Goal: Complete application form

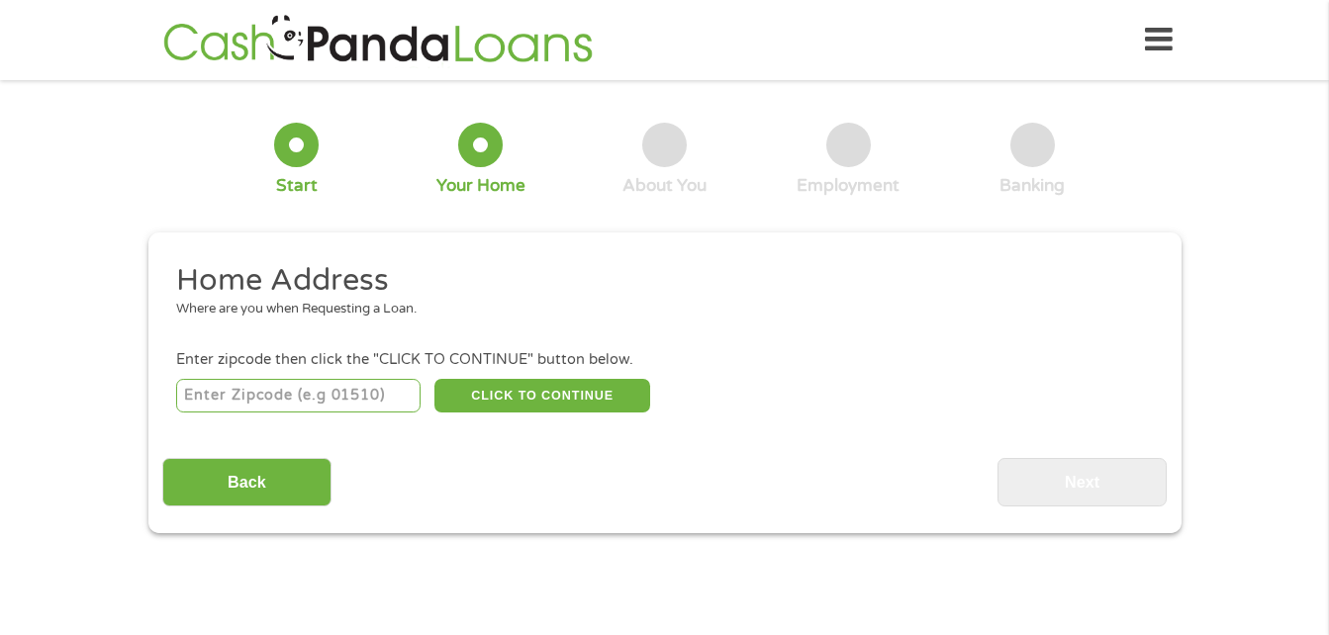
click at [378, 392] on input "number" at bounding box center [298, 396] width 244 height 34
type input "60060"
click at [492, 403] on button "CLICK TO CONTINUE" at bounding box center [542, 396] width 216 height 34
type input "60060"
type input "Mundelein"
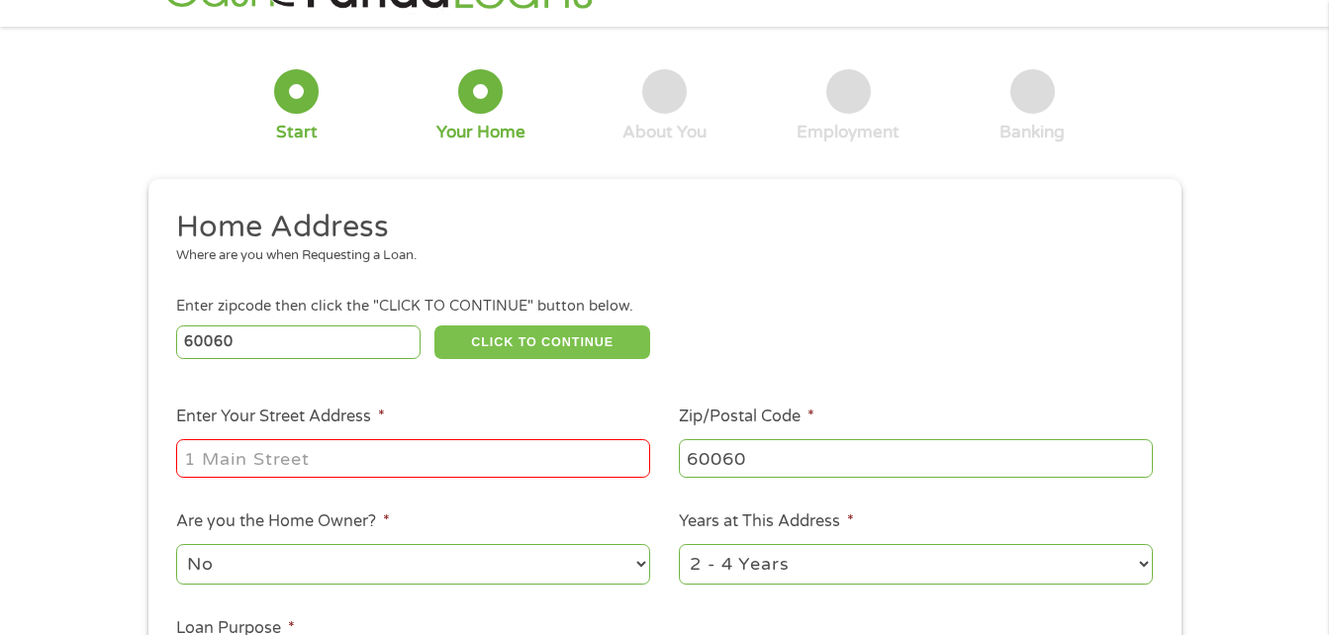
scroll to position [99, 0]
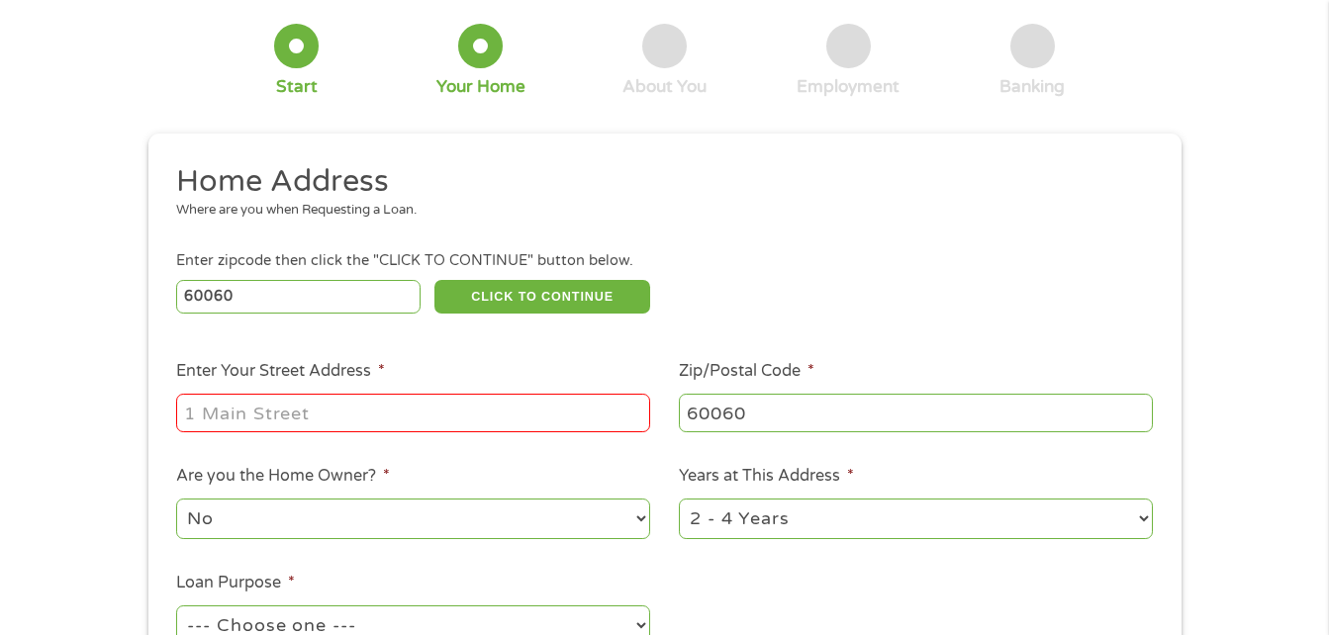
click at [481, 417] on input "Enter Your Street Address *" at bounding box center [413, 413] width 474 height 38
type input "[STREET_ADDRESS]"
click at [595, 476] on li "Are you the Home Owner? * No Yes" at bounding box center [413, 503] width 503 height 78
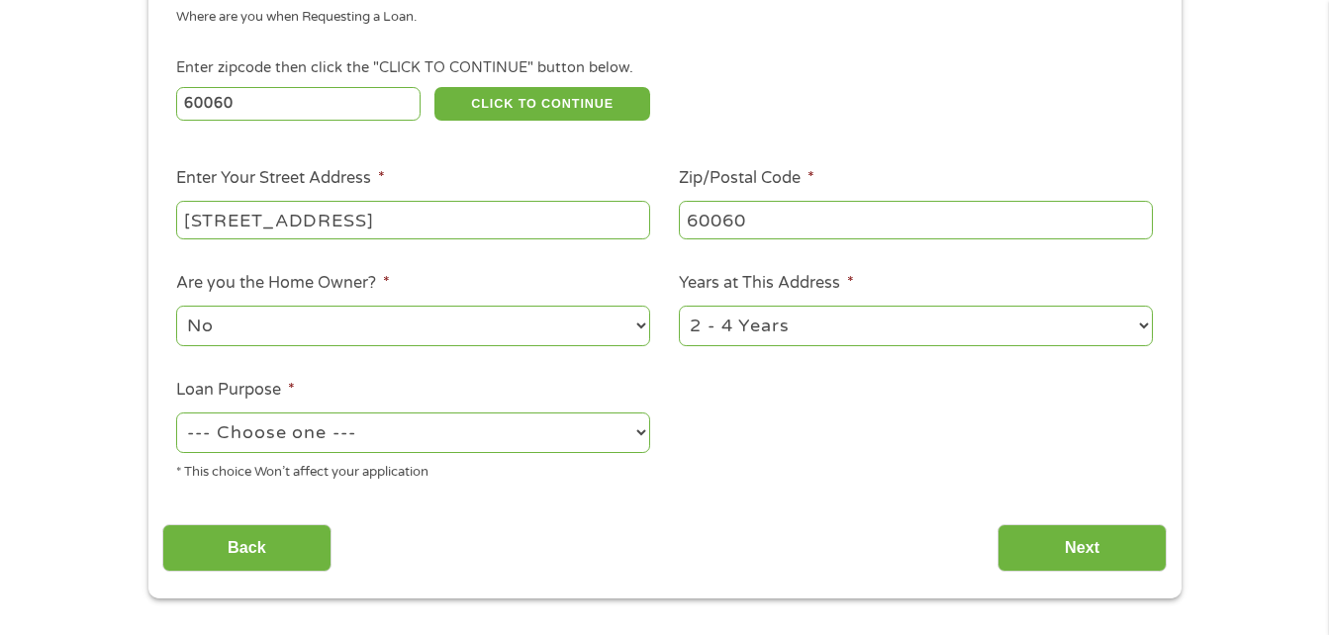
scroll to position [297, 0]
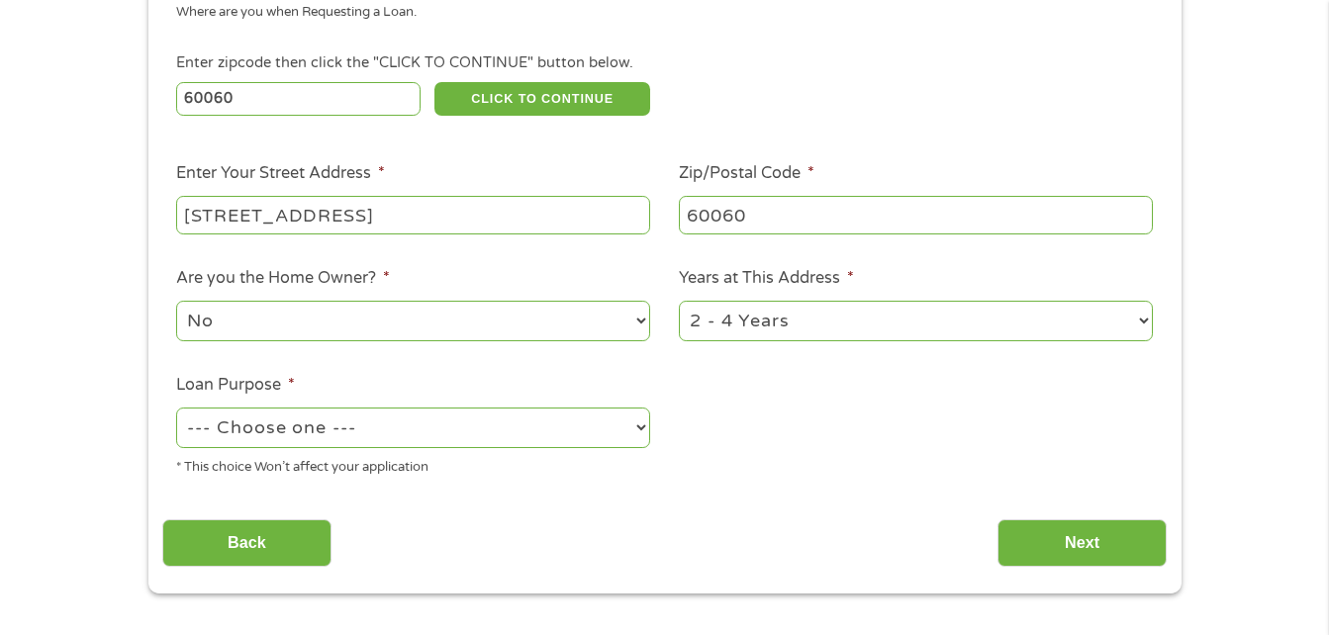
click at [778, 326] on select "1 Year or less 1 - 2 Years 2 - 4 Years Over 4 Years" at bounding box center [916, 321] width 474 height 41
click at [679, 301] on select "1 Year or less 1 - 2 Years 2 - 4 Years Over 4 Years" at bounding box center [916, 321] width 474 height 41
click at [763, 453] on ul "Home Address Where are you when Requesting a Loan. Enter zipcode then click the…" at bounding box center [664, 228] width 1005 height 528
click at [571, 432] on select "--- Choose one --- Pay Bills Debt Consolidation Home Improvement Major Purchase…" at bounding box center [413, 428] width 474 height 41
select select "other"
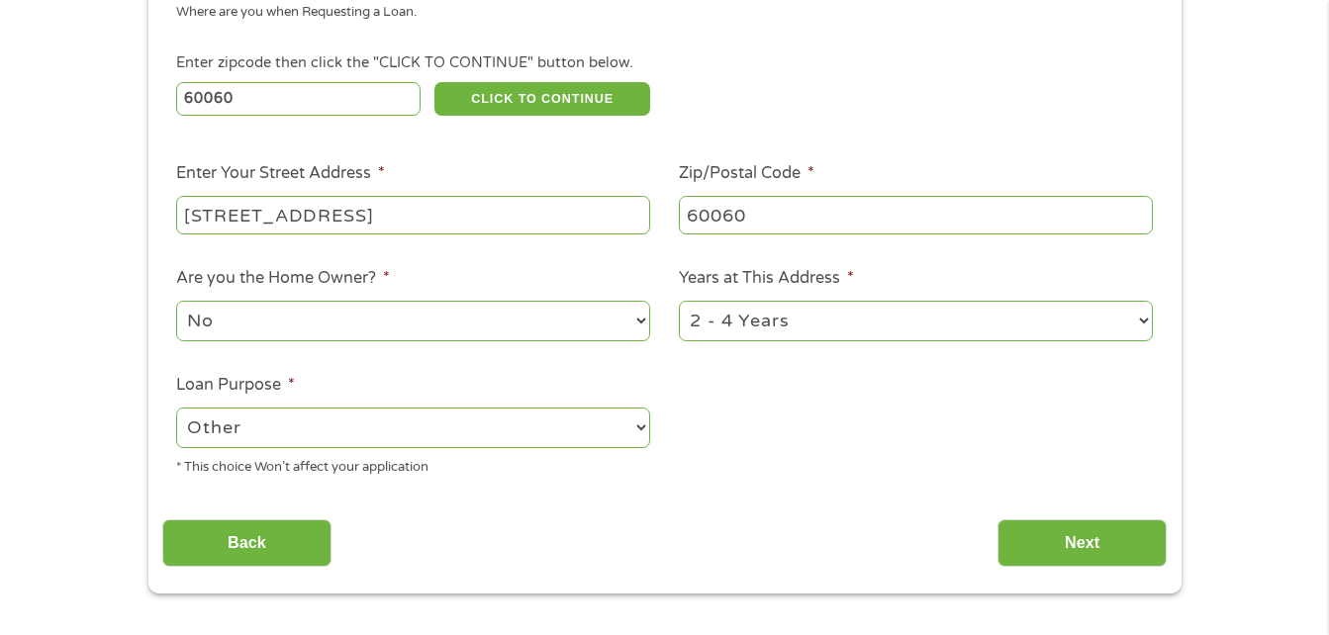
click at [176, 408] on select "--- Choose one --- Pay Bills Debt Consolidation Home Improvement Major Purchase…" at bounding box center [413, 428] width 474 height 41
click at [1032, 531] on input "Next" at bounding box center [1082, 544] width 169 height 48
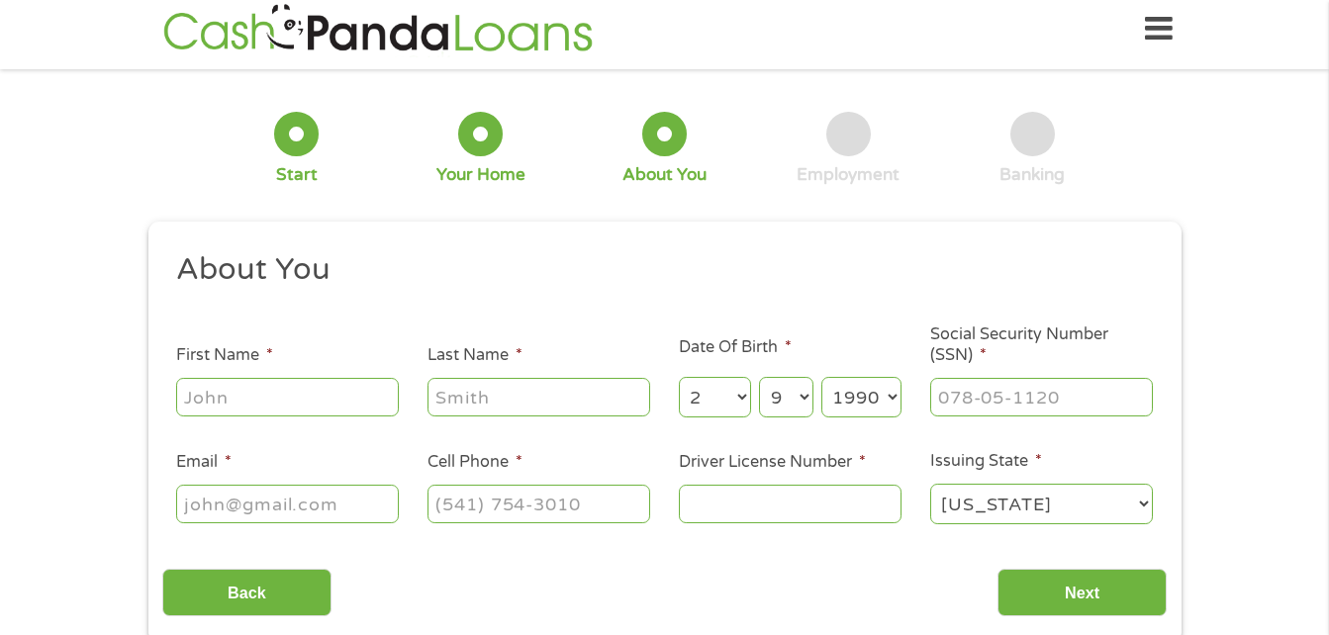
scroll to position [0, 0]
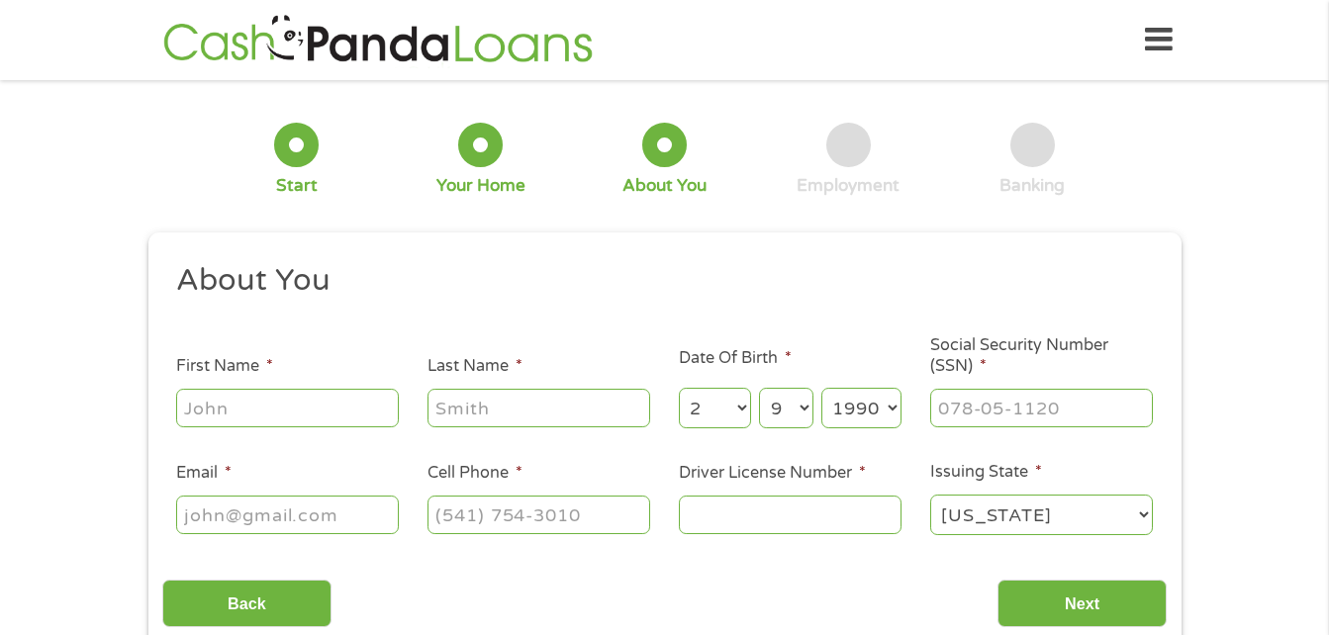
click at [299, 389] on input "First Name *" at bounding box center [287, 408] width 223 height 38
type input "[PERSON_NAME]"
type input "[EMAIL_ADDRESS][DOMAIN_NAME]"
type input "[PHONE_NUMBER]"
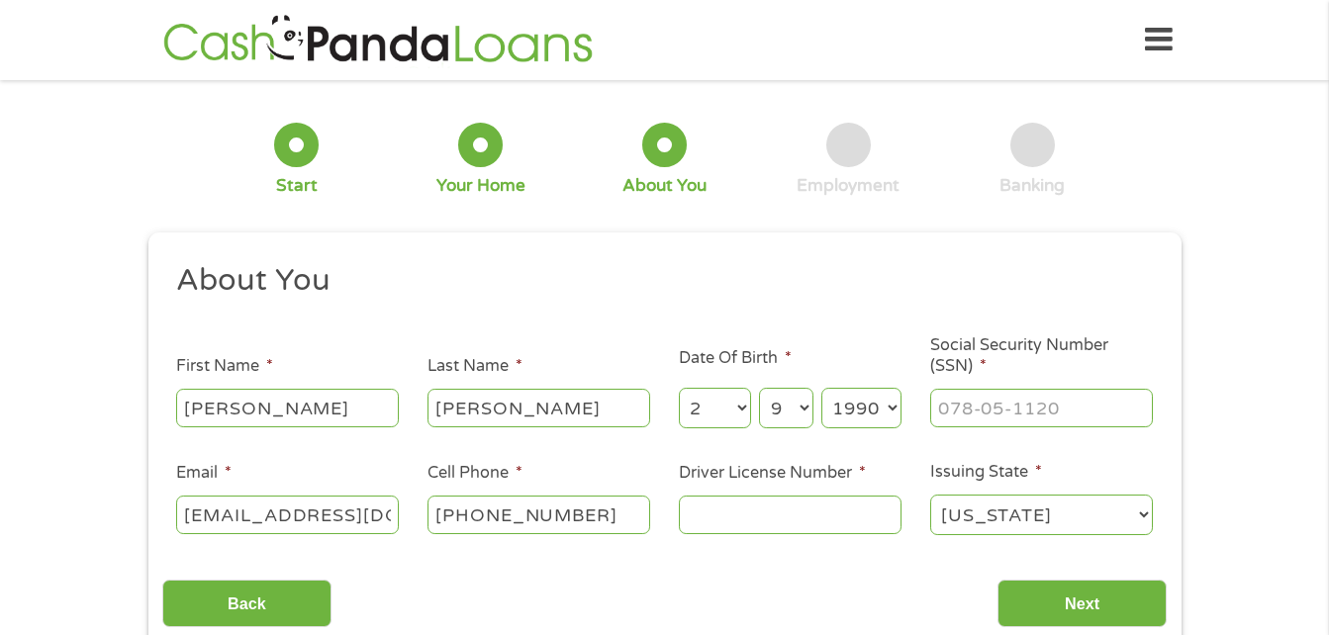
click at [759, 410] on select "Day 1 2 3 4 5 6 7 8 9 10 11 12 13 14 15 16 17 18 19 20 21 22 23 24 25 26 27 28 …" at bounding box center [785, 408] width 53 height 41
select select "16"
click at [759, 388] on select "Day 1 2 3 4 5 6 7 8 9 10 11 12 13 14 15 16 17 18 19 20 21 22 23 24 25 26 27 28 …" at bounding box center [785, 408] width 53 height 41
click at [840, 407] on select "Year [DATE] 2006 2005 2004 2003 2002 2001 2000 1999 1998 1997 1996 1995 1994 19…" at bounding box center [861, 408] width 80 height 41
select select "1987"
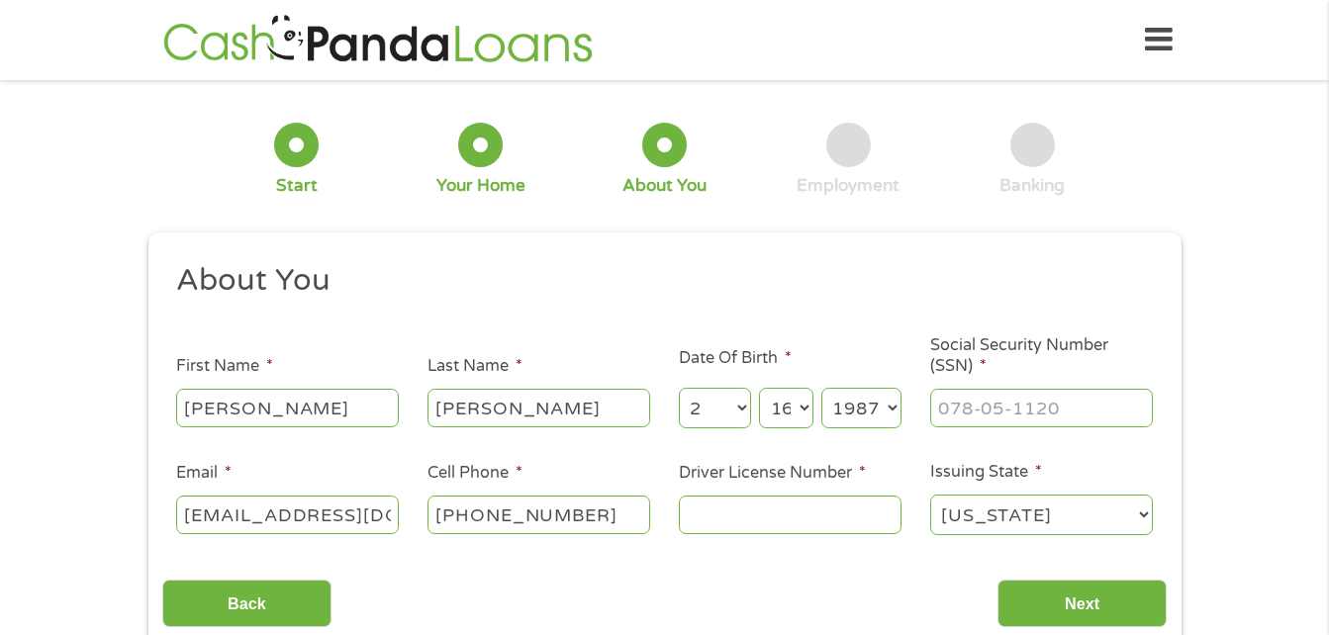
click at [821, 388] on select "Year [DATE] 2006 2005 2004 2003 2002 2001 2000 1999 1998 1997 1996 1995 1994 19…" at bounding box center [861, 408] width 80 height 41
click at [993, 398] on input "___-__-____" at bounding box center [1041, 408] width 223 height 38
click at [978, 410] on input "___-__-____" at bounding box center [1041, 408] width 223 height 38
click at [958, 413] on input "___-__-____" at bounding box center [1041, 408] width 223 height 38
click at [949, 416] on input "___-__-____" at bounding box center [1041, 408] width 223 height 38
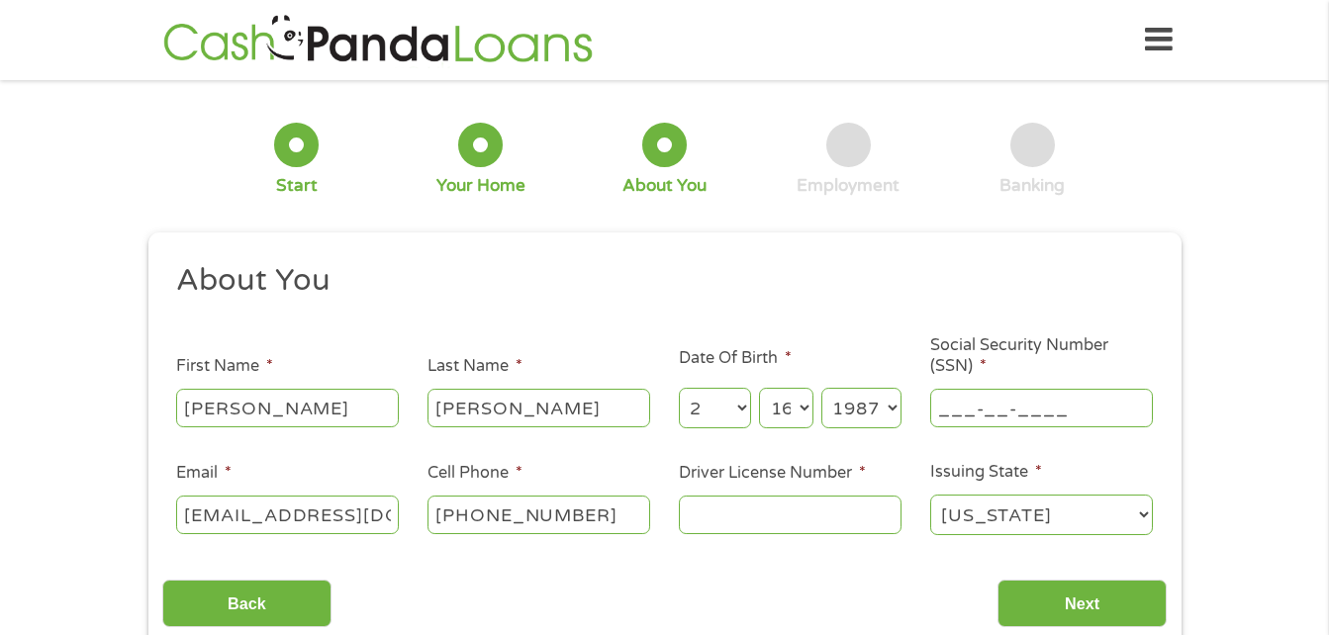
click at [949, 416] on input "___-__-____" at bounding box center [1041, 408] width 223 height 38
type input "333-06-4971"
click at [674, 579] on div "Back Next" at bounding box center [664, 596] width 1005 height 62
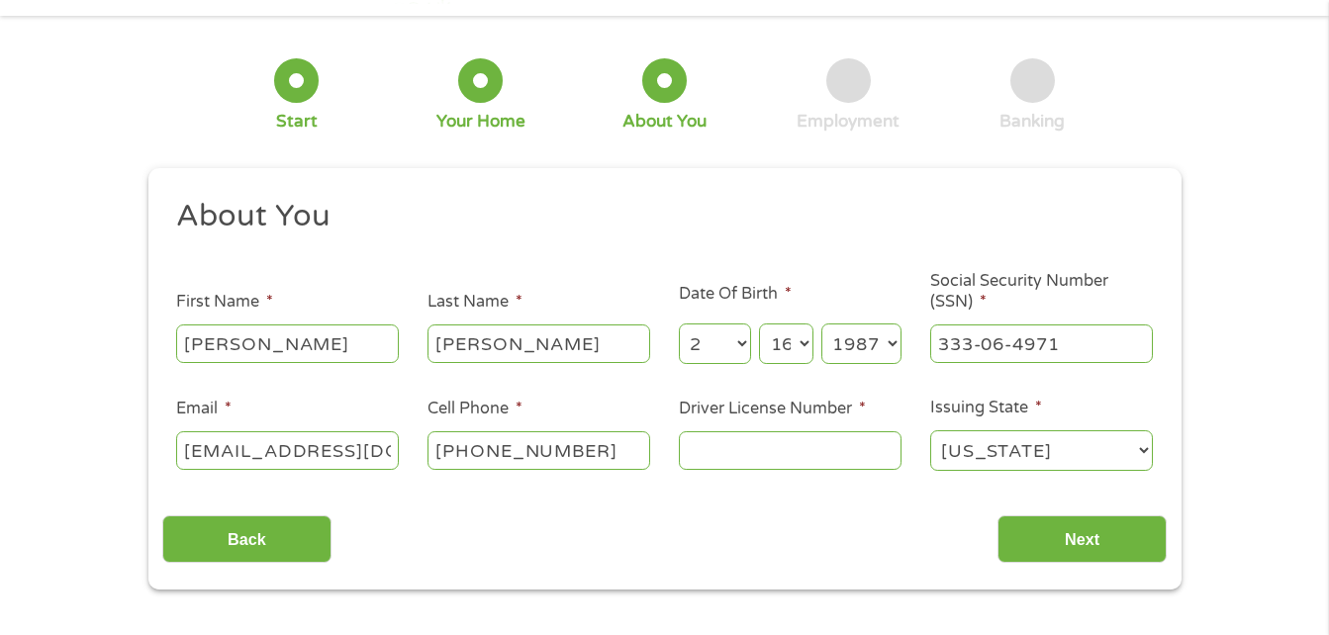
scroll to position [99, 0]
